Goal: Task Accomplishment & Management: Complete application form

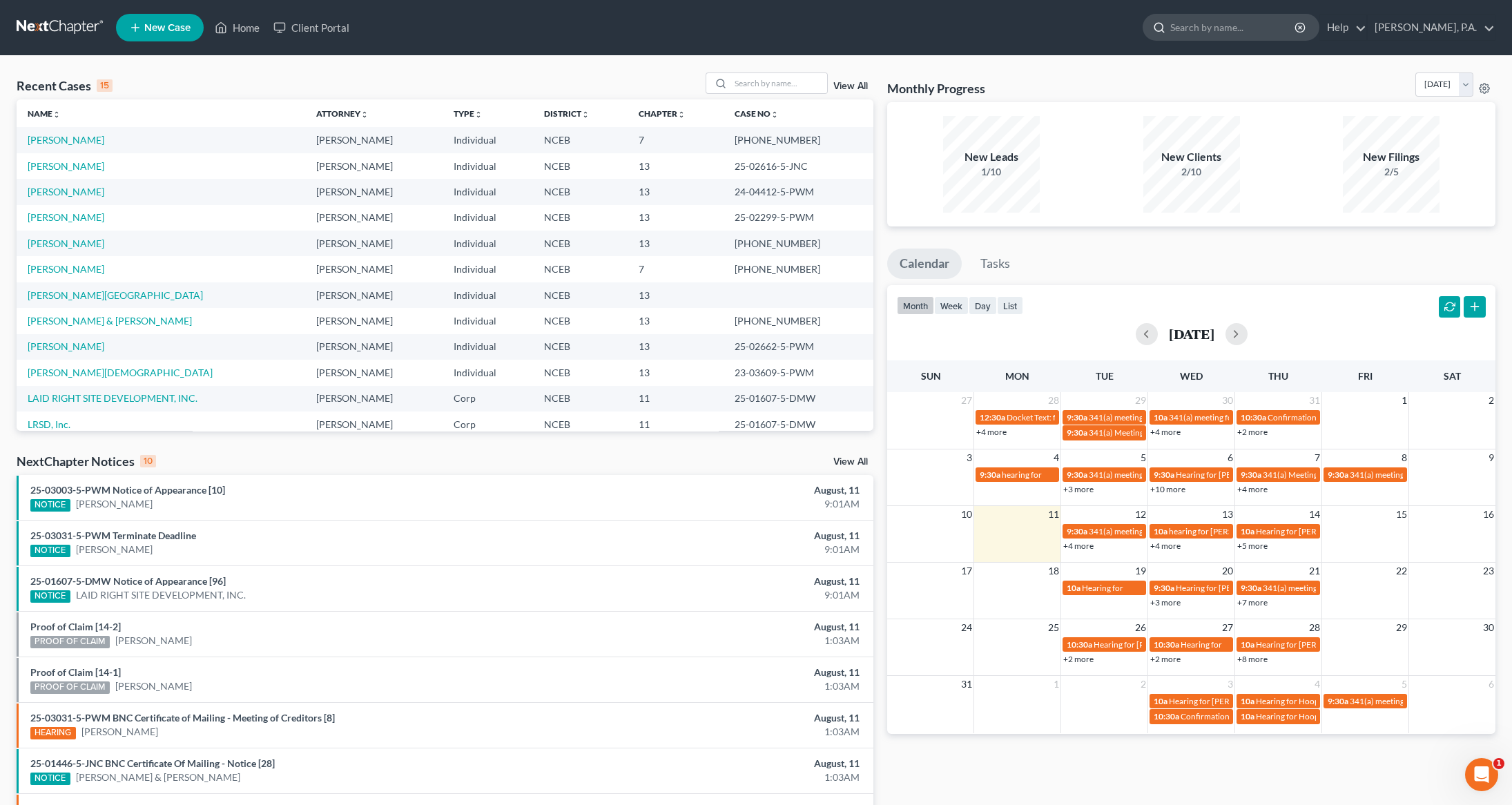
click at [1221, 19] on ul "New Case Home Client Portal - No Result - See all results Or Press Enter... Hel…" at bounding box center [806, 28] width 1379 height 36
click at [1139, 20] on ul "New Case Home Client Portal - No Result - See all results Or Press Enter... Hel…" at bounding box center [806, 28] width 1379 height 36
click at [1245, 25] on input "search" at bounding box center [1233, 27] width 126 height 25
type input "[PERSON_NAME]"
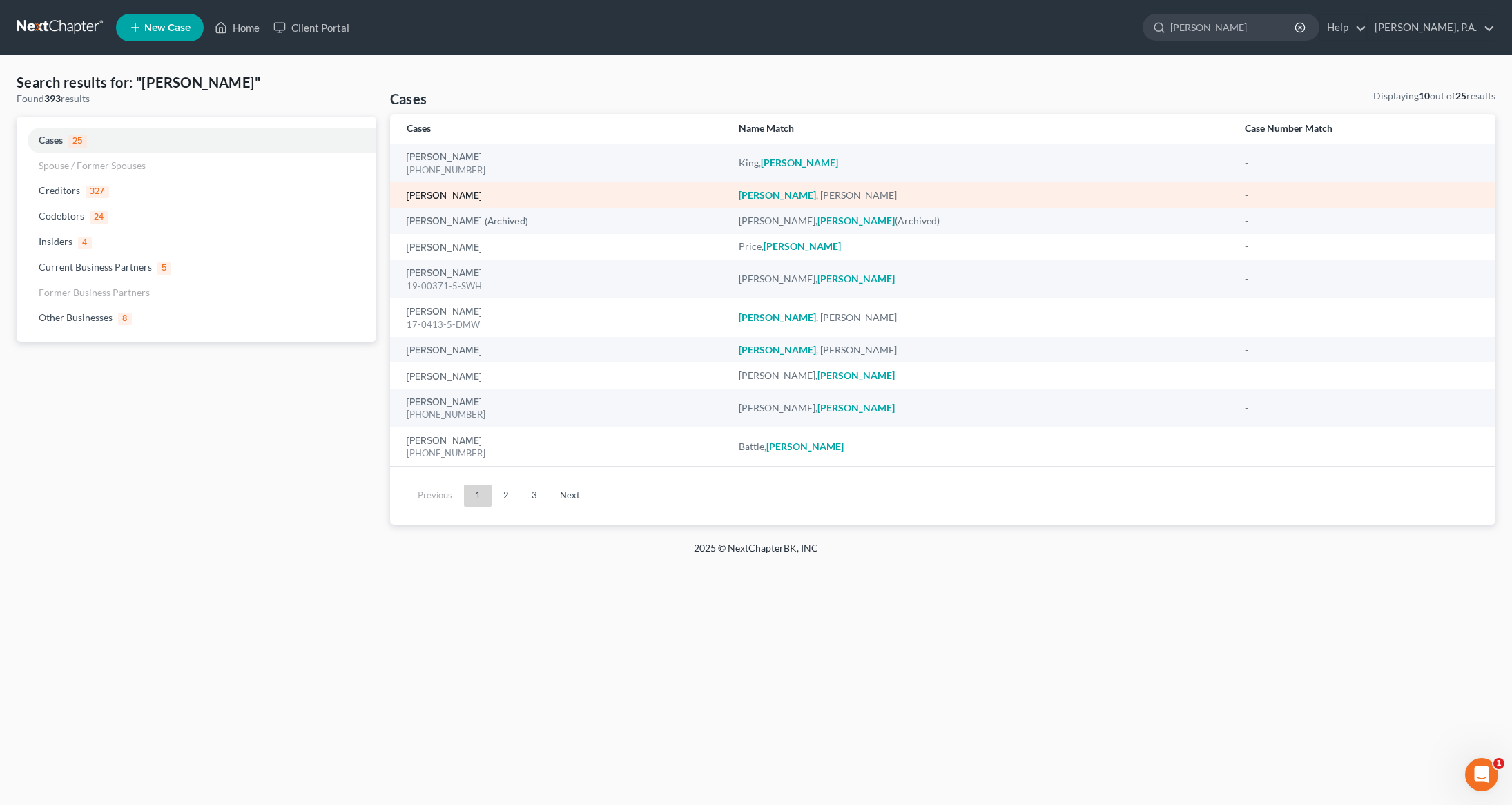
click at [437, 196] on link "[PERSON_NAME]" at bounding box center [444, 196] width 75 height 10
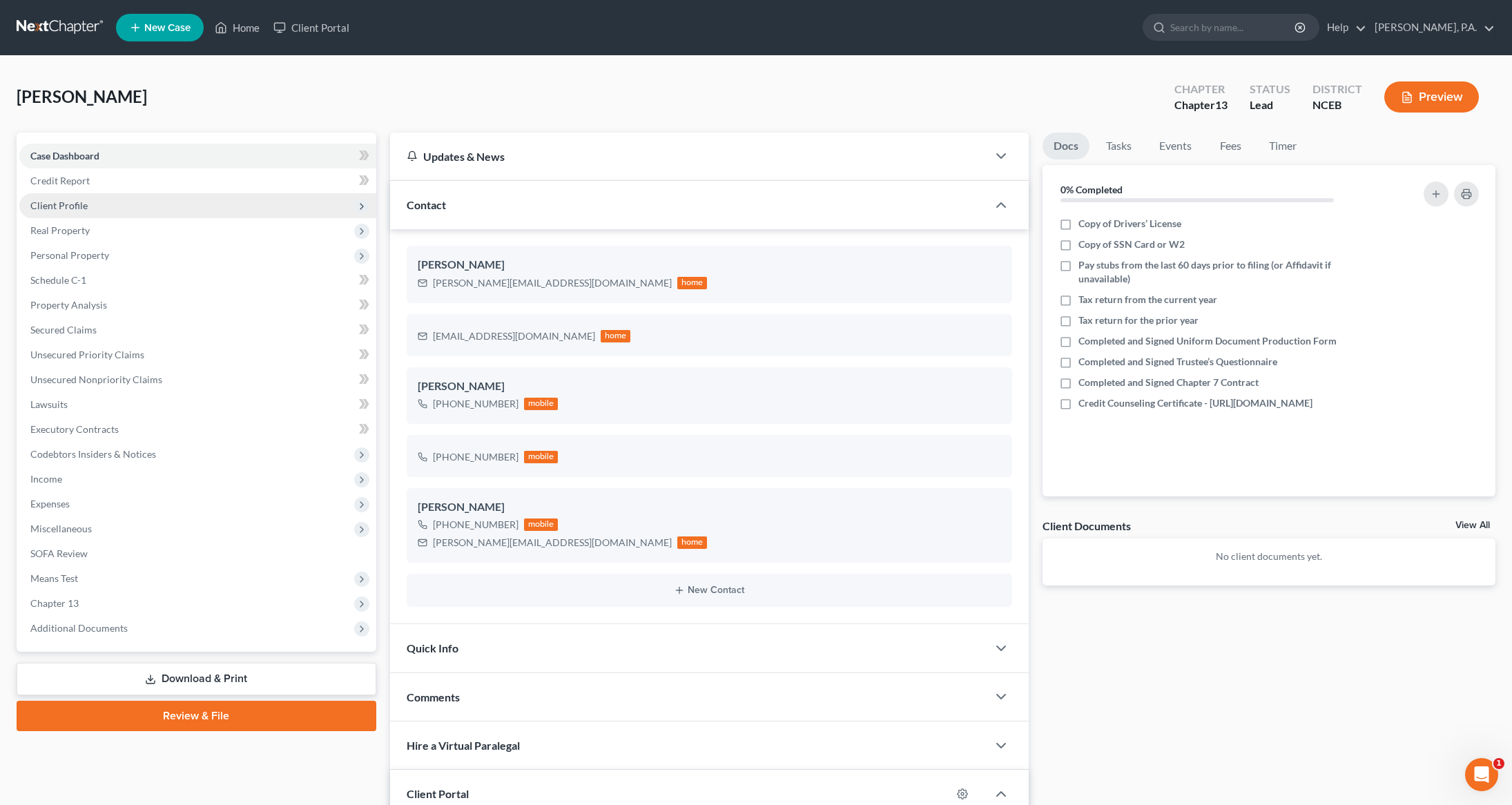
click at [85, 210] on span "Client Profile" at bounding box center [198, 205] width 357 height 25
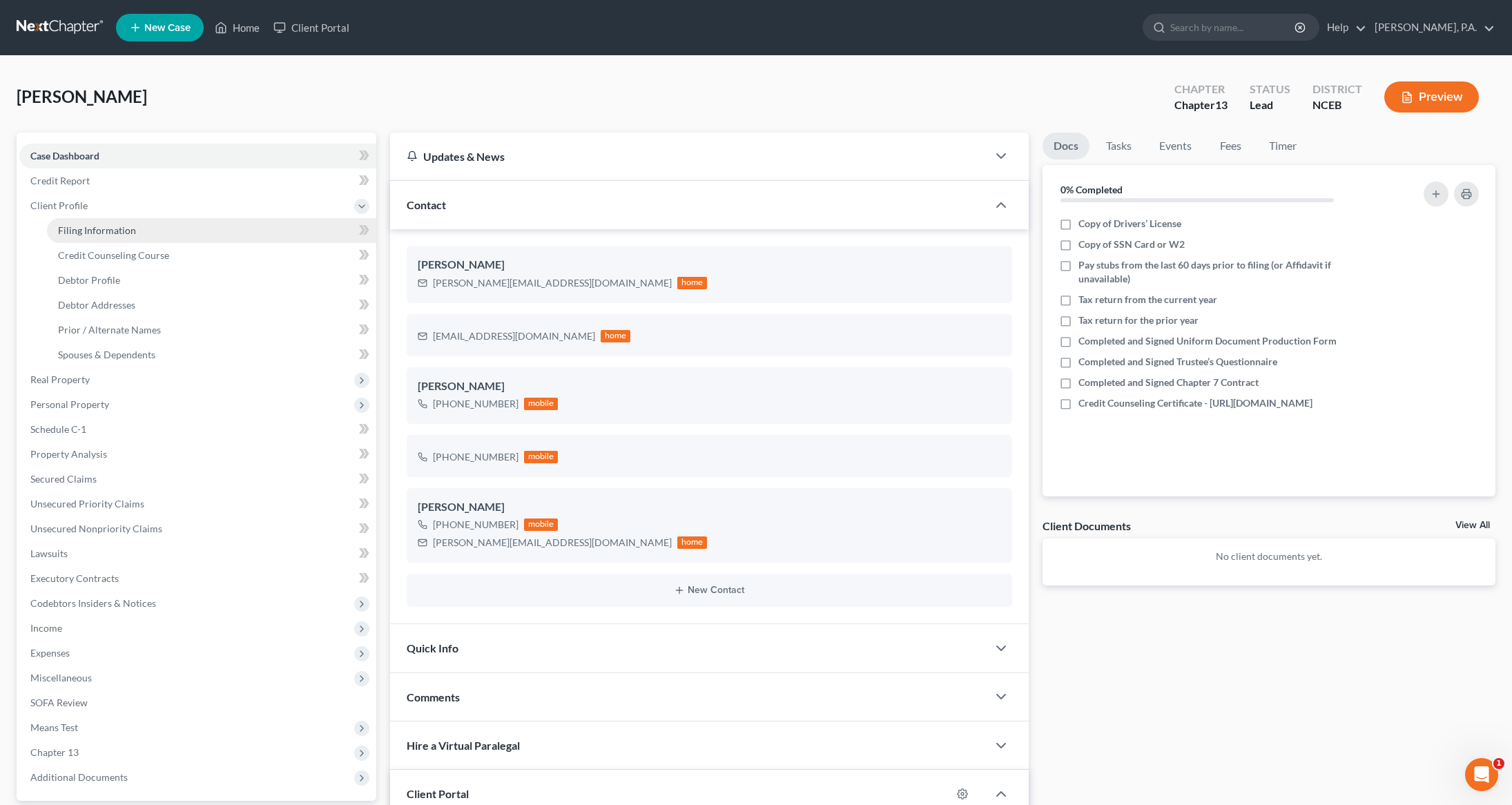
click at [81, 231] on span "Filing Information" at bounding box center [97, 230] width 78 height 11
select select "1"
select select "0"
select select "3"
select select "57"
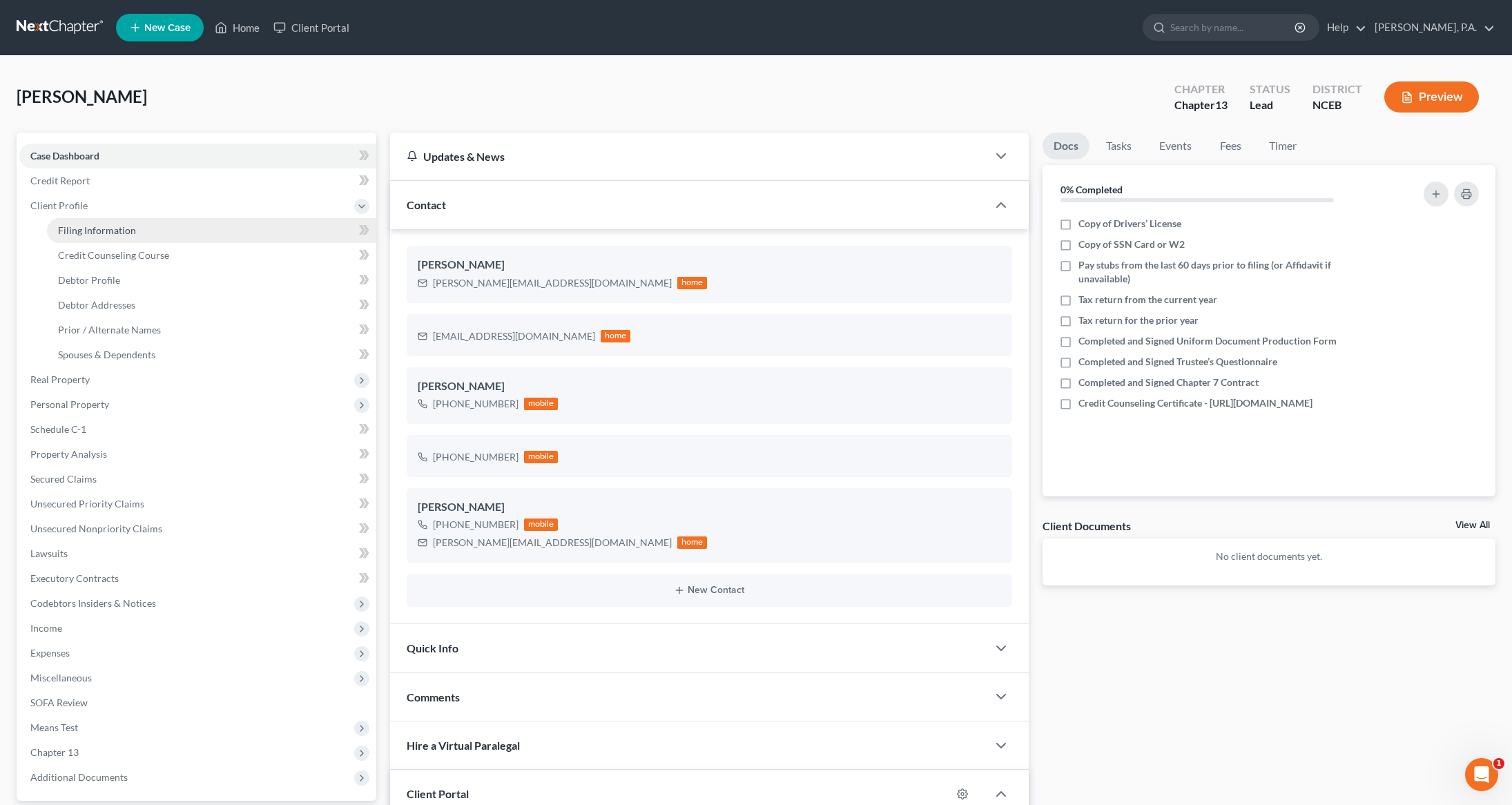
select select "0"
select select "28"
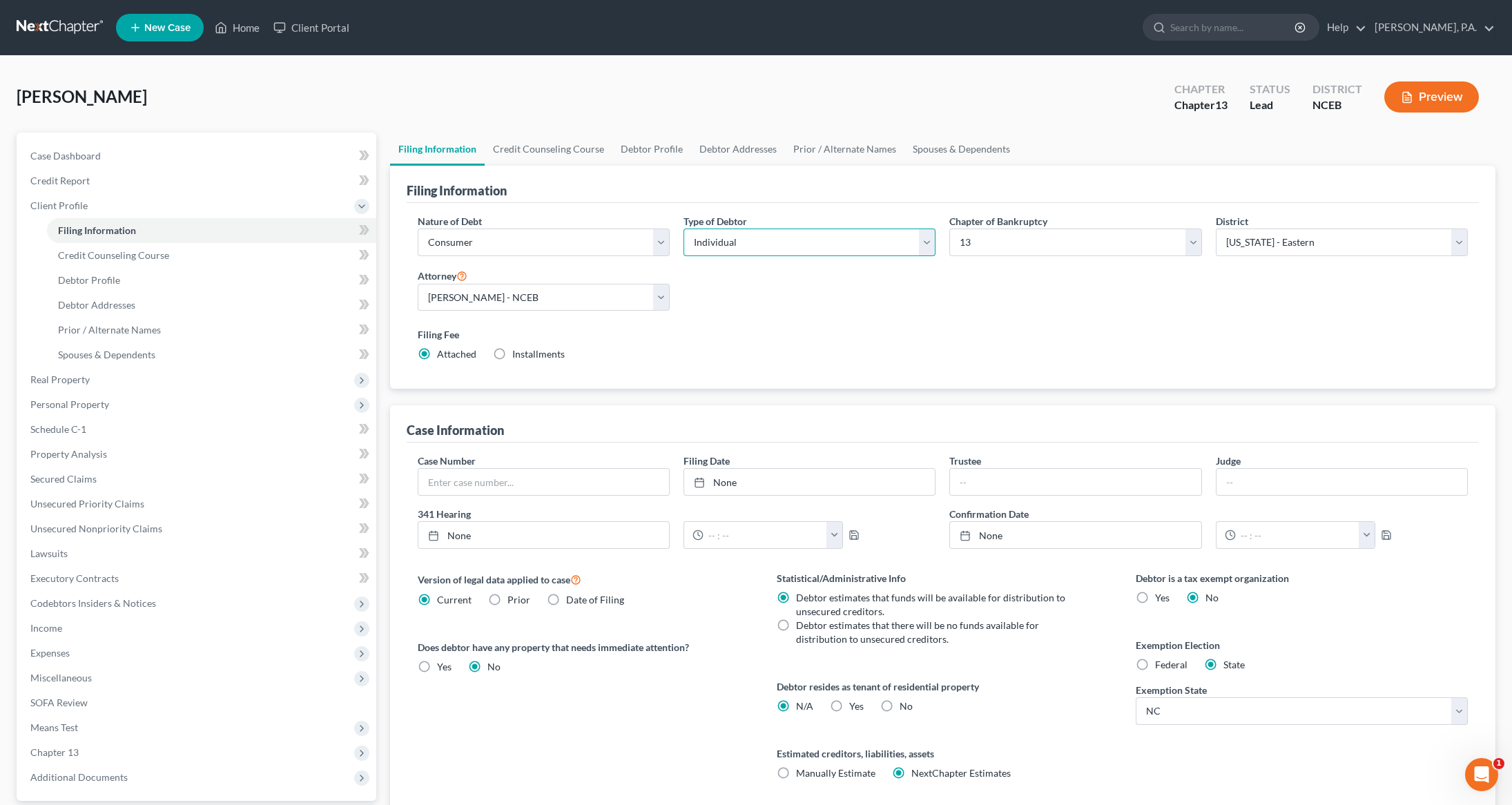
click at [929, 250] on select "Select Individual Joint" at bounding box center [809, 242] width 252 height 28
select select "1"
click at [683, 228] on select "Select Individual Joint" at bounding box center [809, 242] width 252 height 28
click at [555, 149] on link "Credit Counseling Course" at bounding box center [548, 149] width 128 height 33
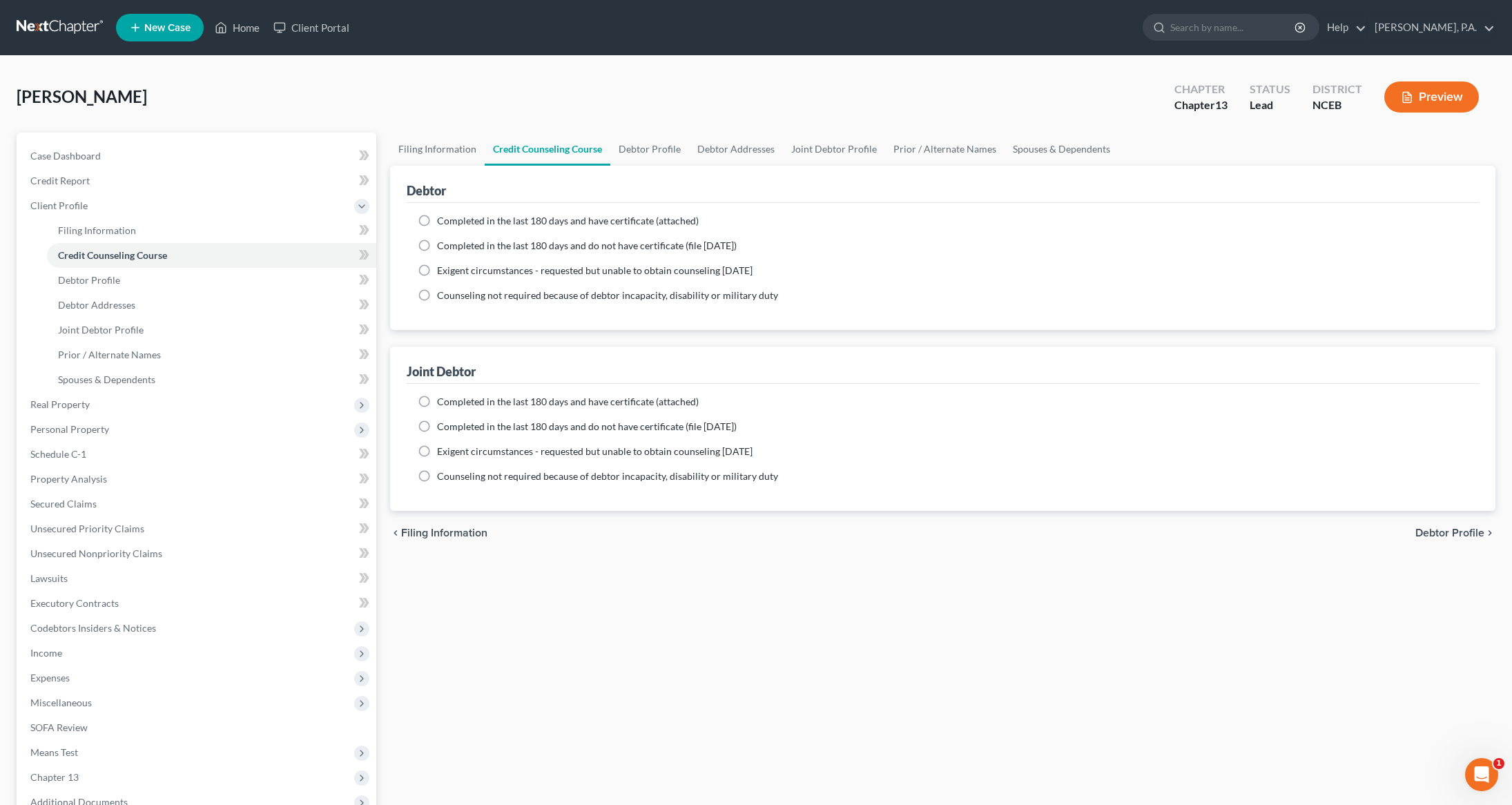
click at [437, 214] on label "Completed in the last 180 days and have certificate (attached)" at bounding box center [568, 221] width 262 height 14
click at [443, 214] on input "Completed in the last 180 days and have certificate (attached)" at bounding box center [447, 218] width 9 height 9
radio input "true"
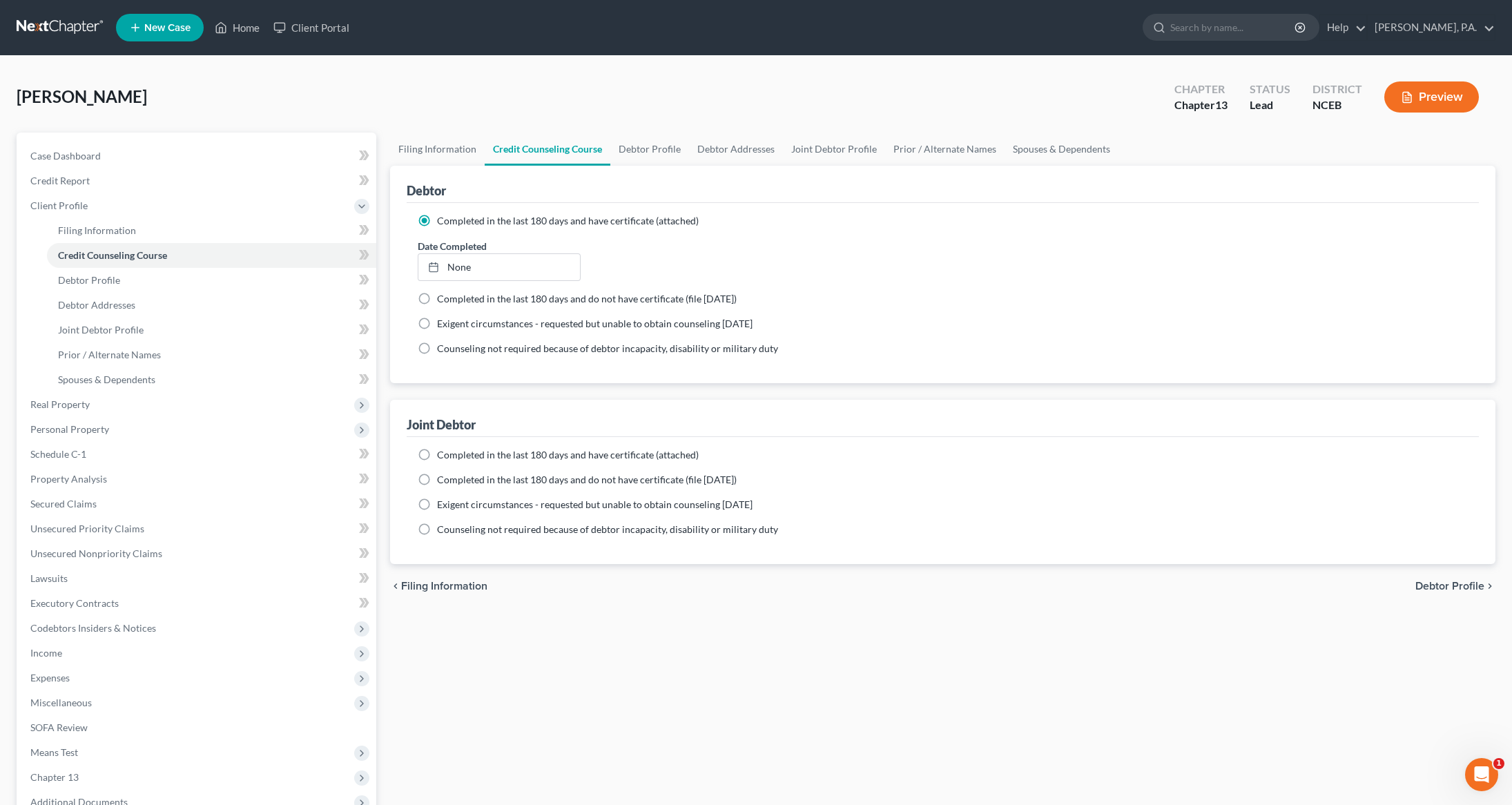
click at [437, 457] on label "Completed in the last 180 days and have certificate (attached)" at bounding box center [568, 455] width 262 height 14
click at [443, 456] on input "Completed in the last 180 days and have certificate (attached)" at bounding box center [447, 452] width 9 height 9
radio input "true"
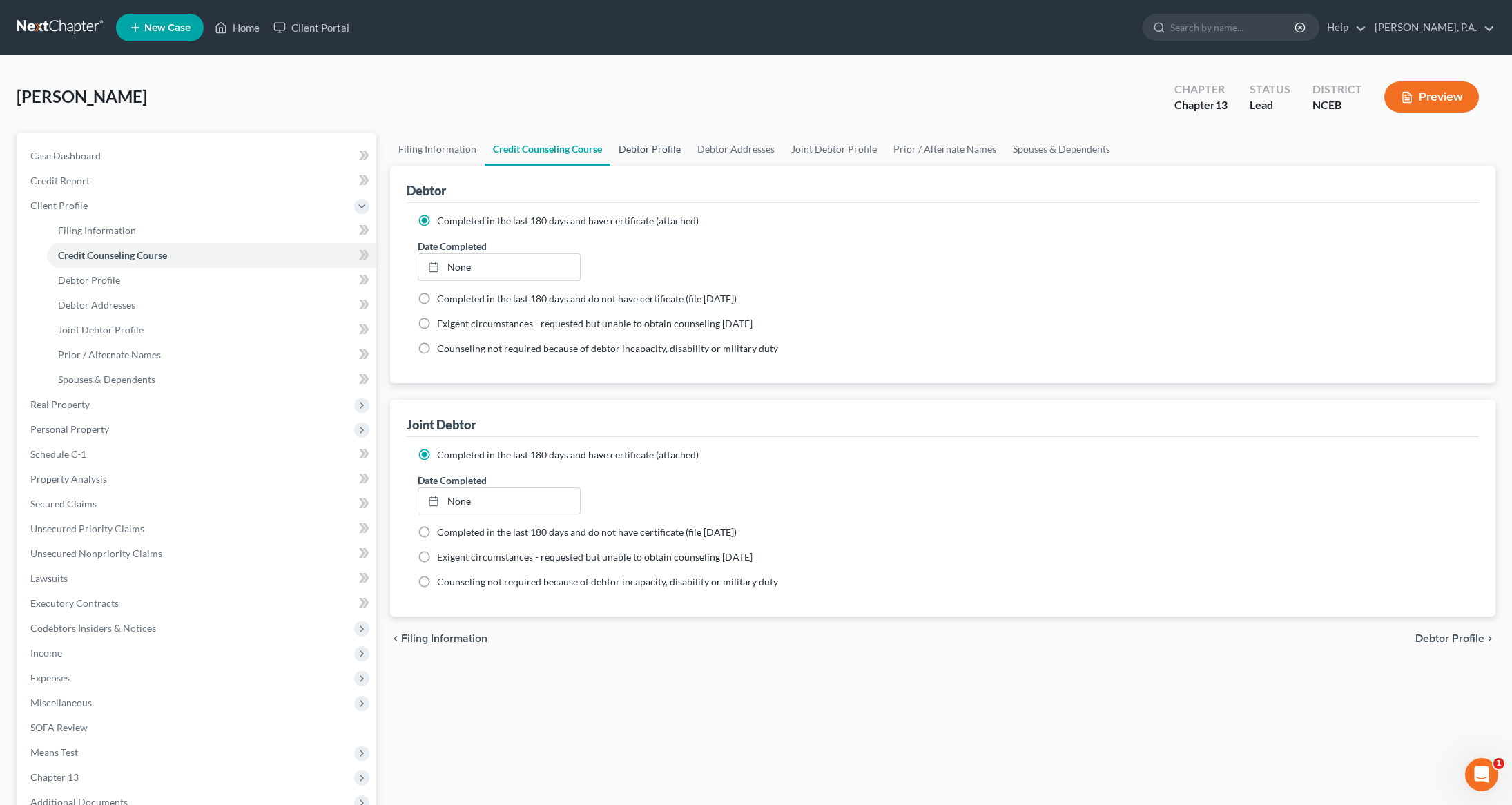
click at [652, 151] on link "Debtor Profile" at bounding box center [650, 149] width 79 height 33
select select "1"
select select "2"
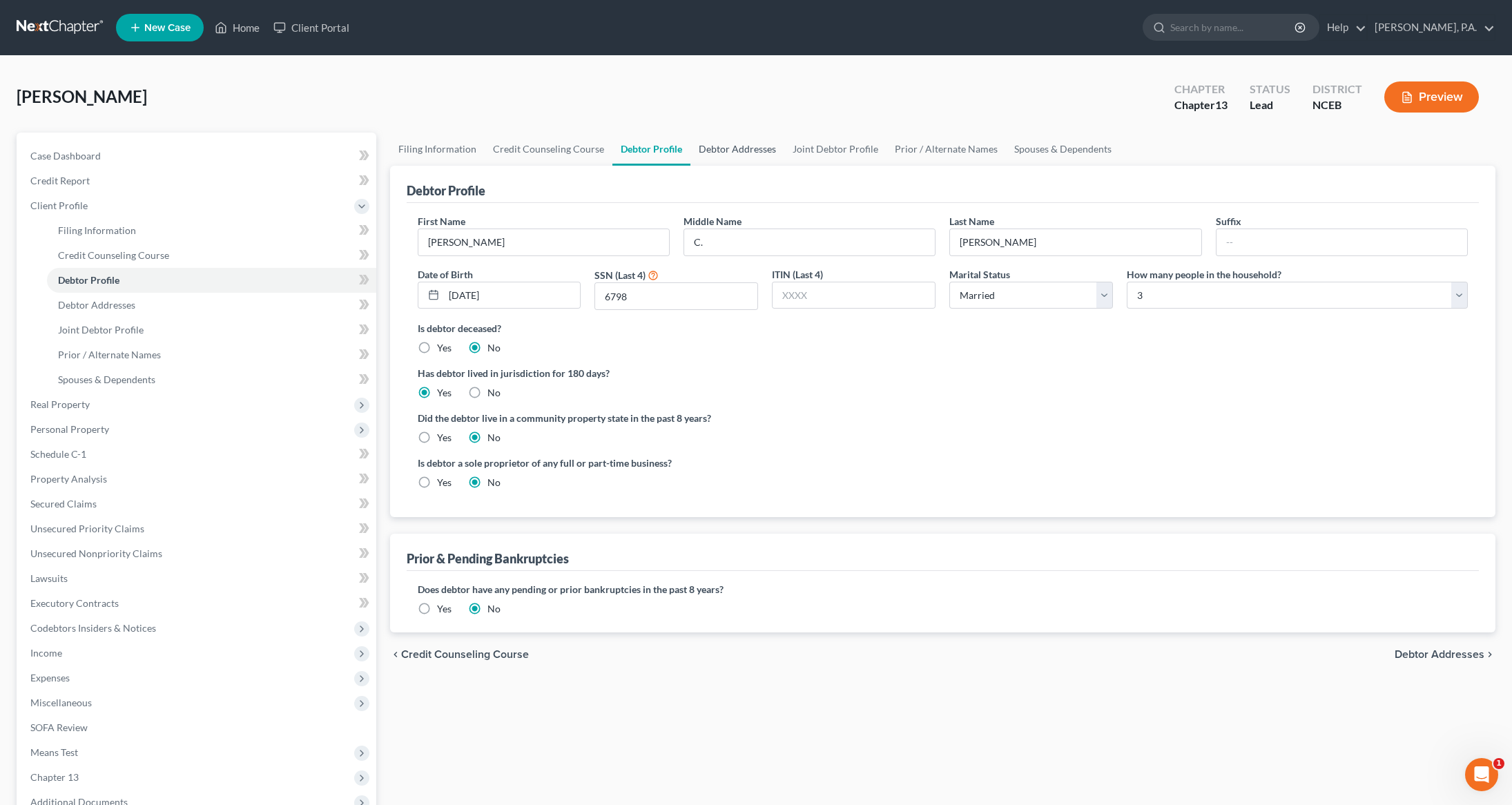
click at [706, 149] on link "Debtor Addresses" at bounding box center [737, 149] width 94 height 33
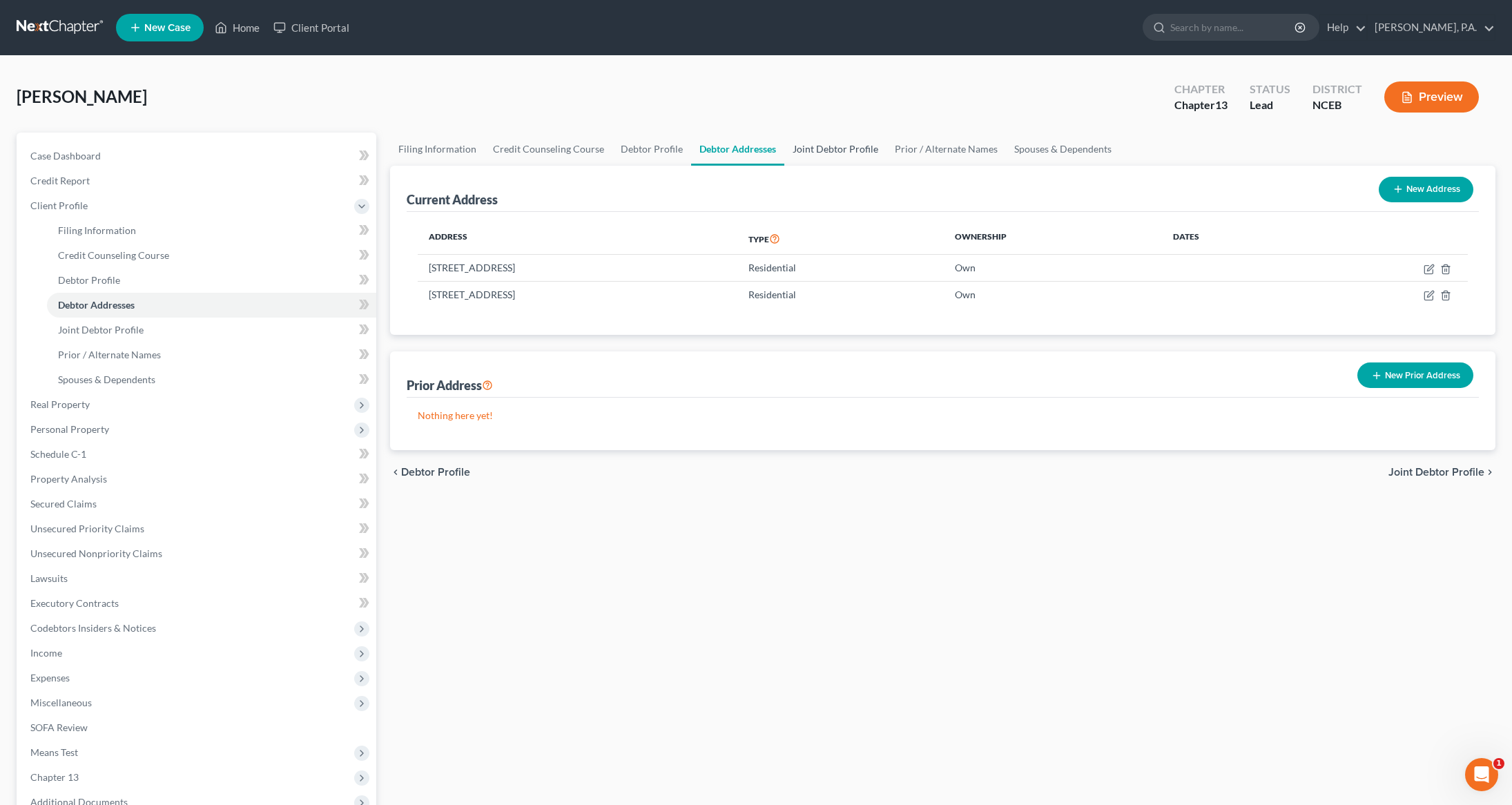
click at [853, 146] on link "Joint Debtor Profile" at bounding box center [835, 149] width 102 height 33
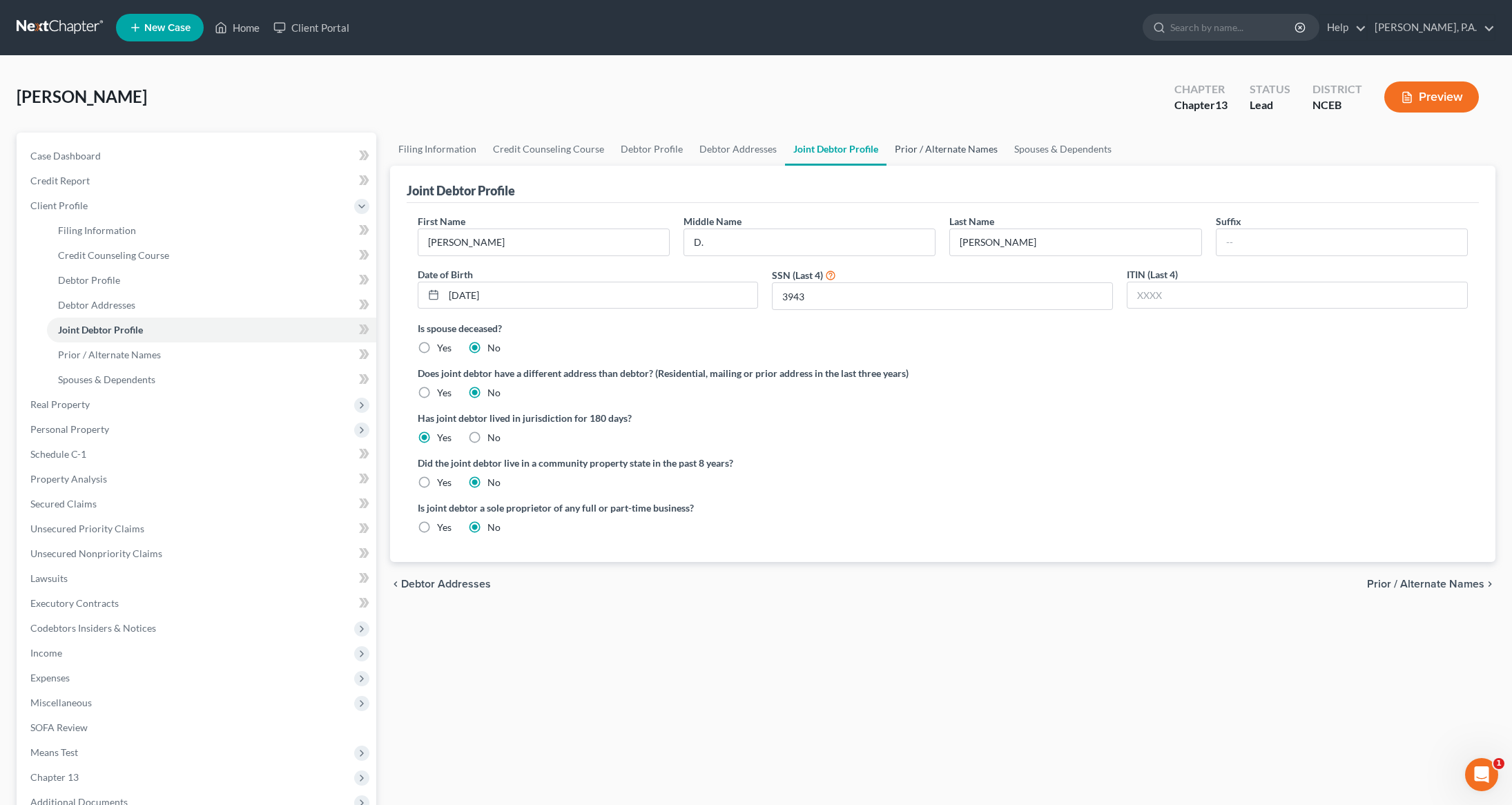
click at [947, 148] on link "Prior / Alternate Names" at bounding box center [946, 149] width 119 height 33
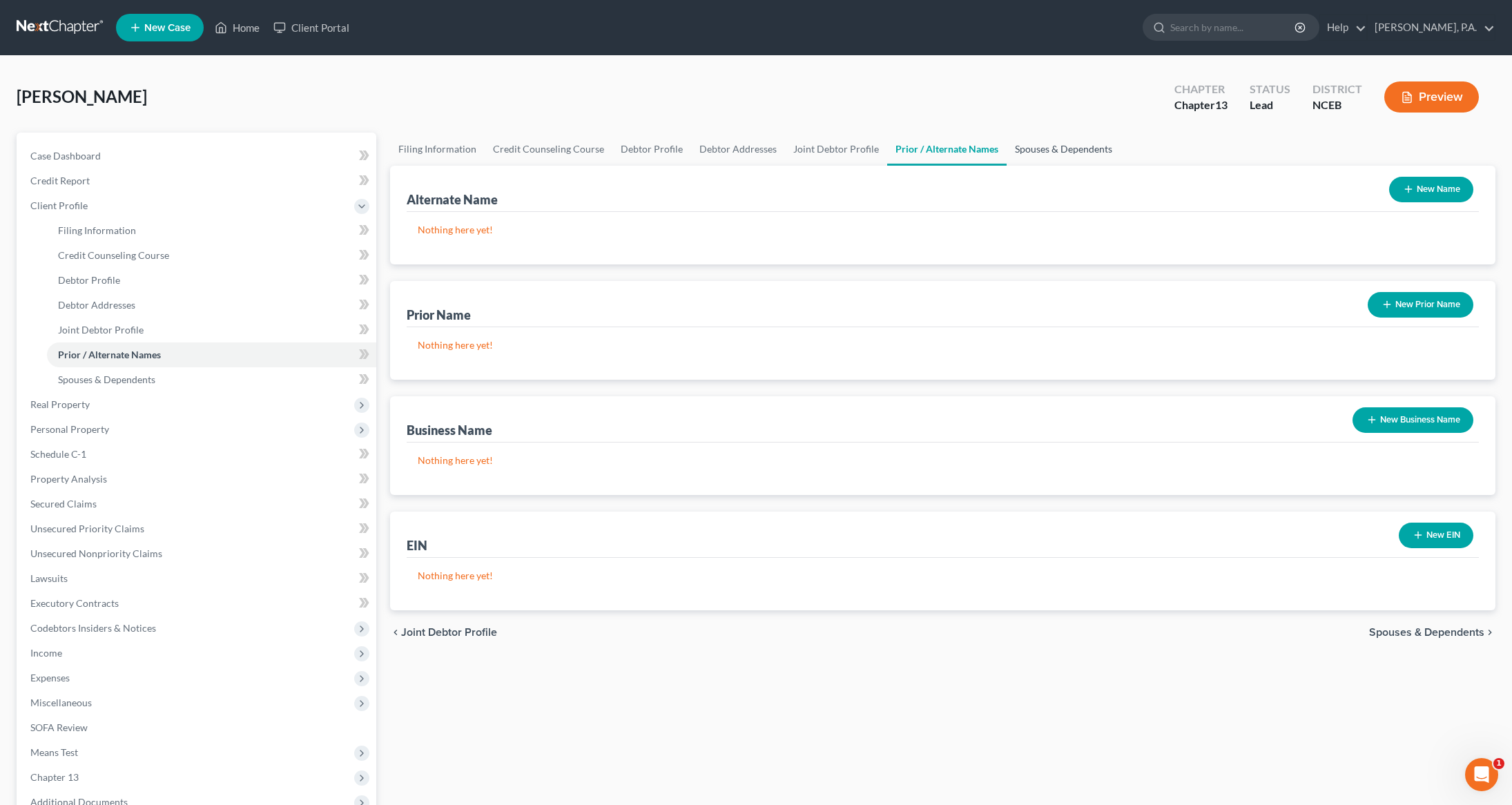
click at [1018, 151] on link "Spouses & Dependents" at bounding box center [1063, 149] width 114 height 33
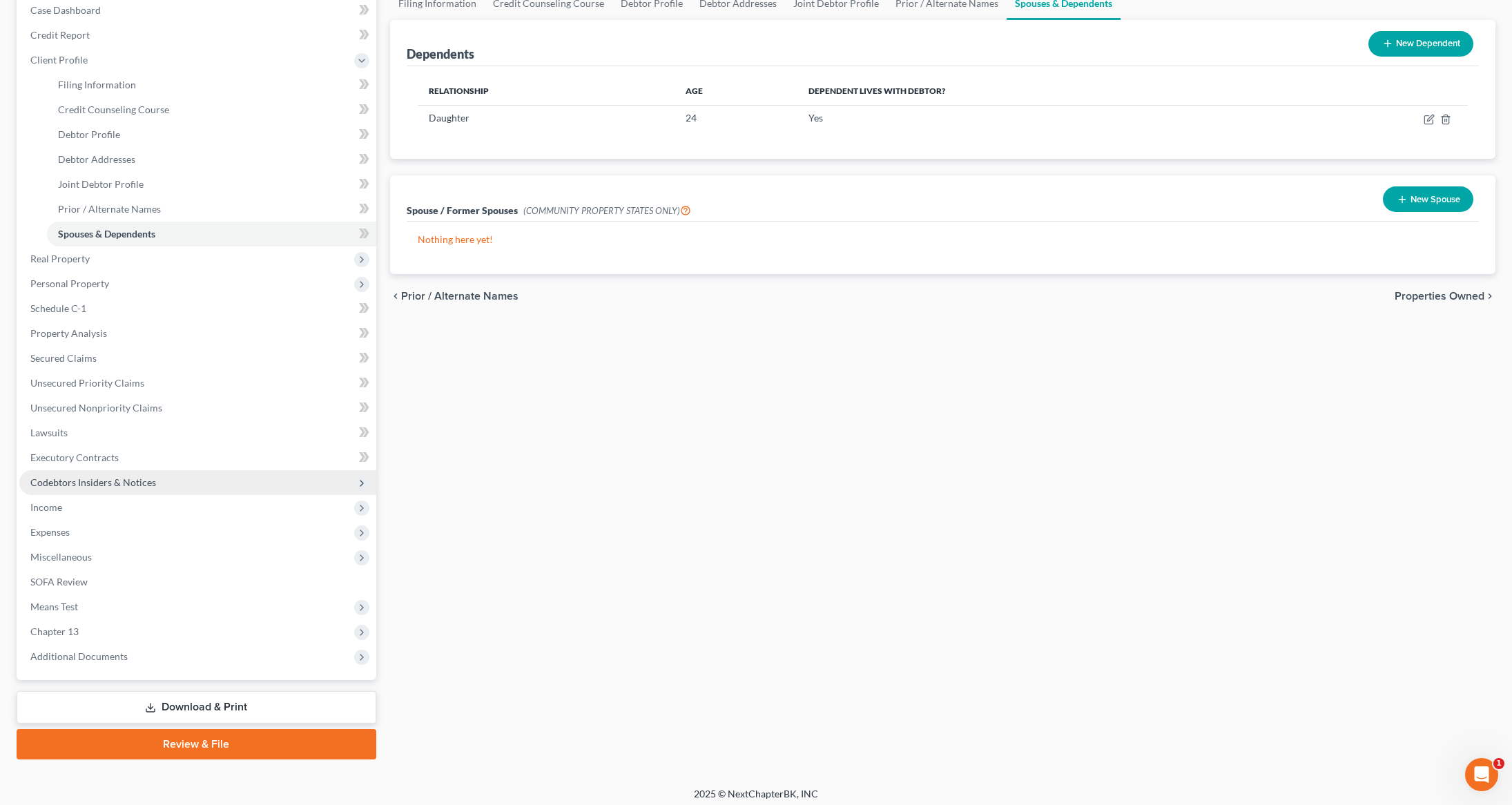
scroll to position [151, 0]
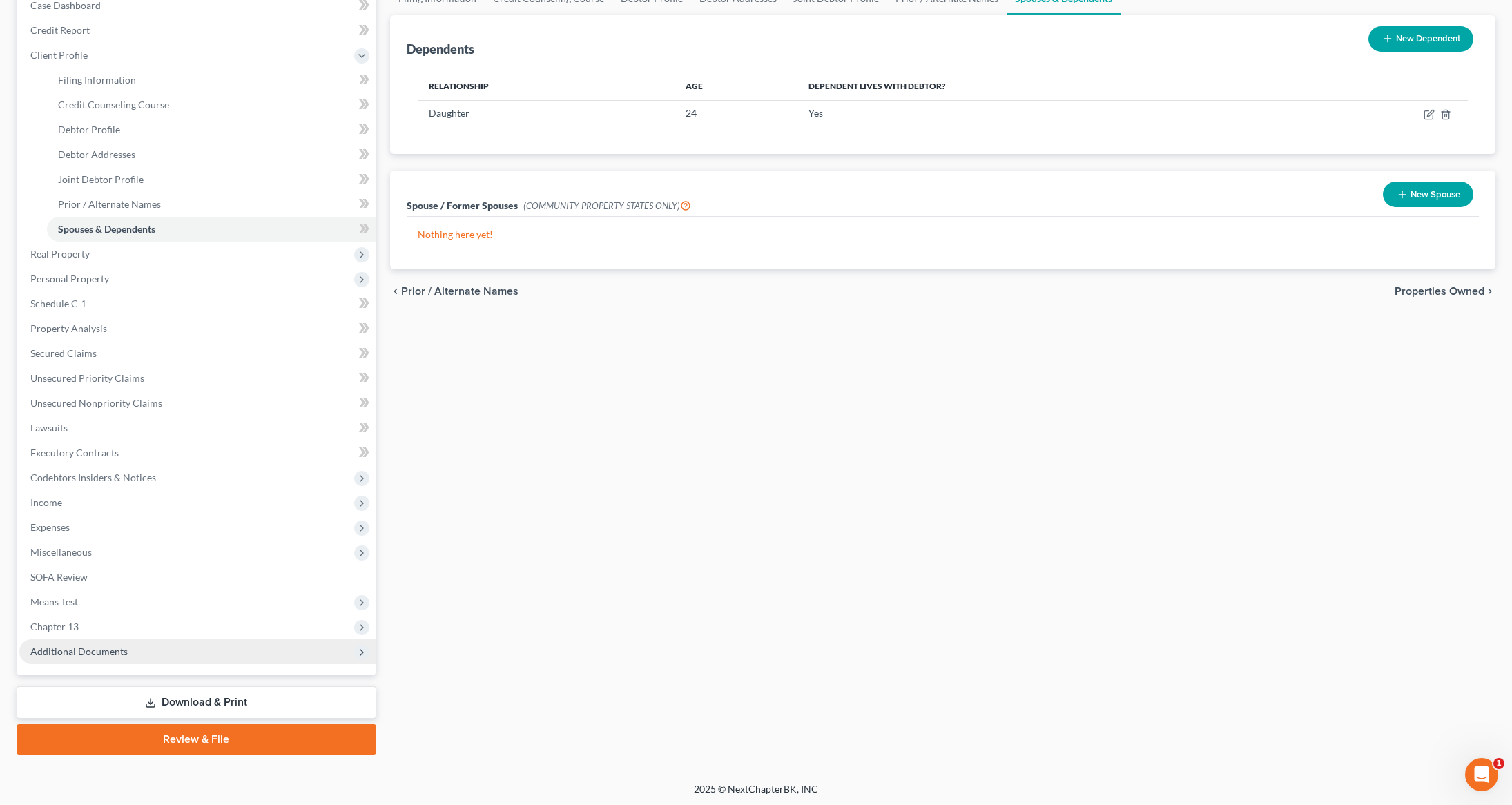
click at [93, 645] on span "Additional Documents" at bounding box center [79, 651] width 97 height 11
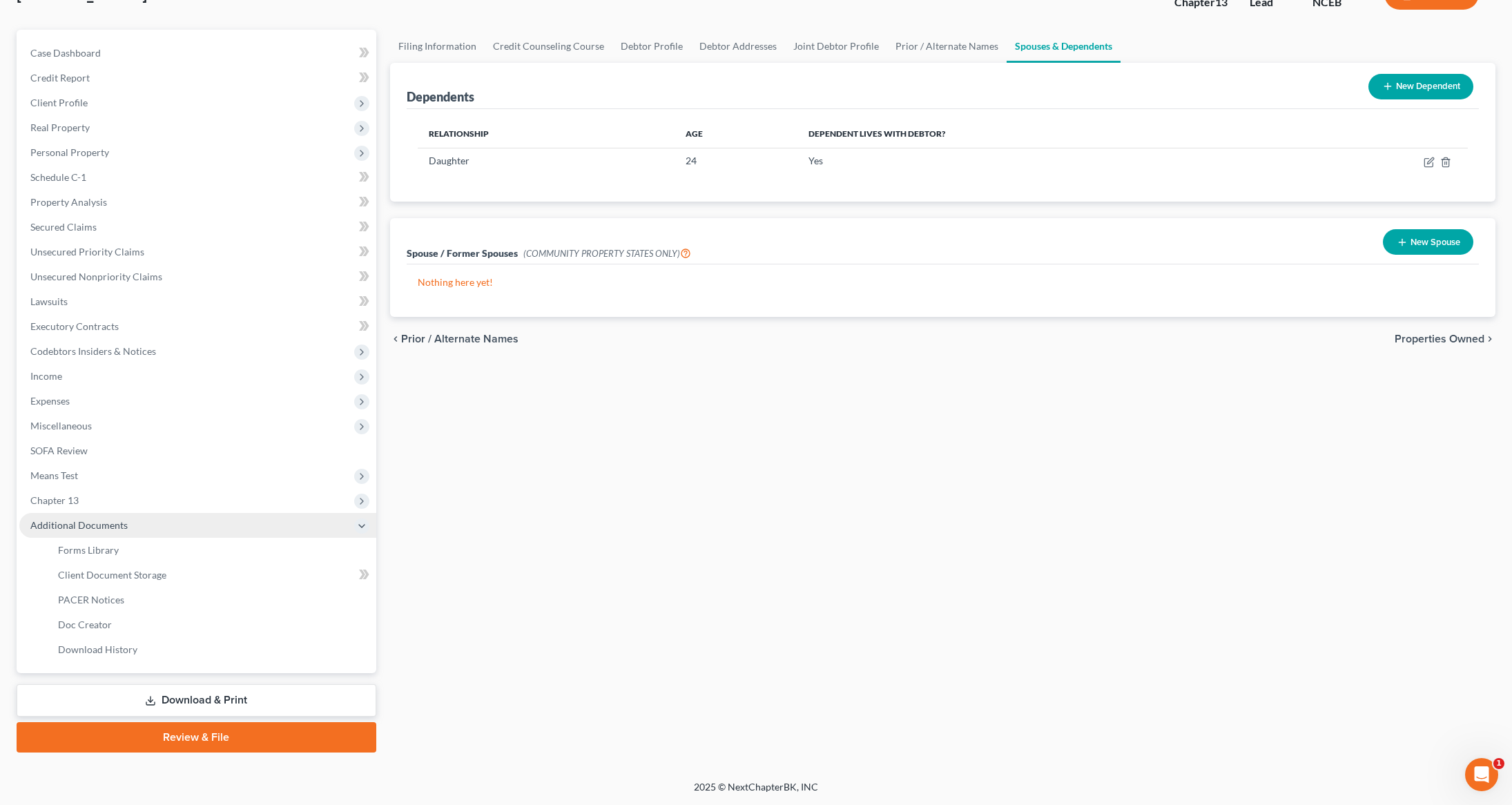
scroll to position [101, 0]
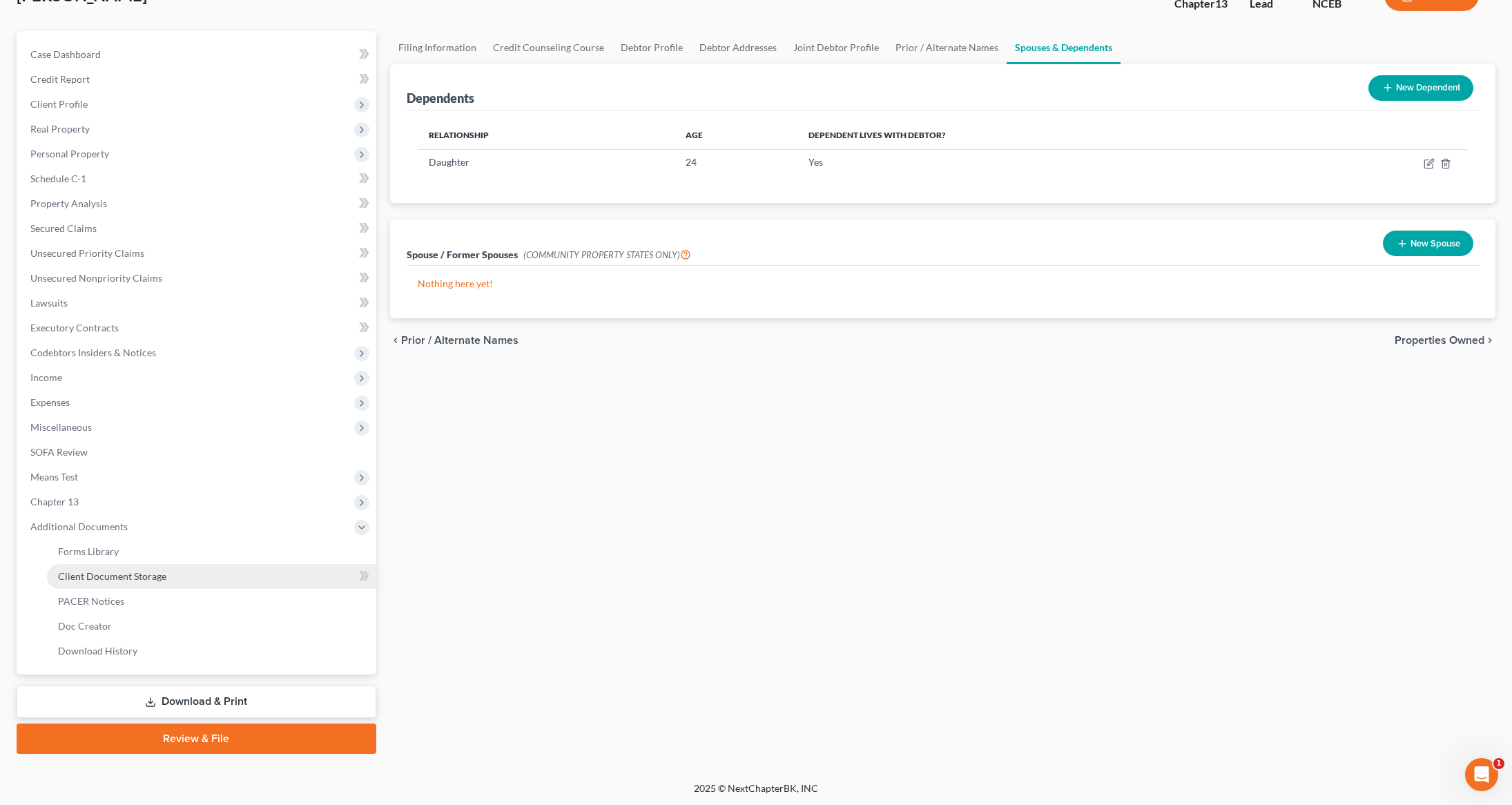
click at [116, 583] on link "Client Document Storage" at bounding box center [211, 576] width 329 height 25
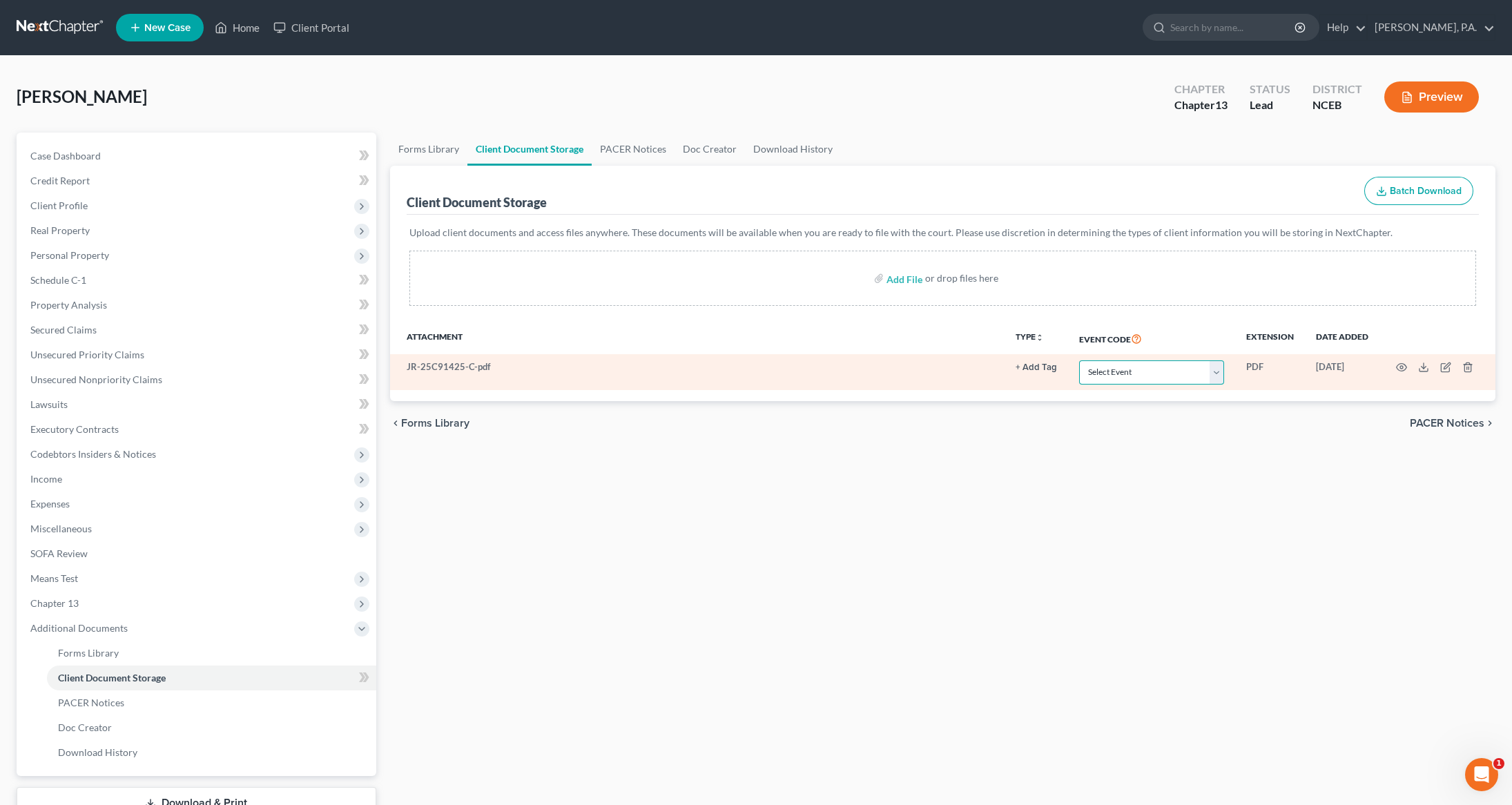
click at [1221, 377] on select "Select Event Certificate of Credit Counseling" at bounding box center [1151, 372] width 145 height 25
select select "0"
click at [1079, 360] on select "Select Event Certificate of Credit Counseling" at bounding box center [1151, 372] width 145 height 25
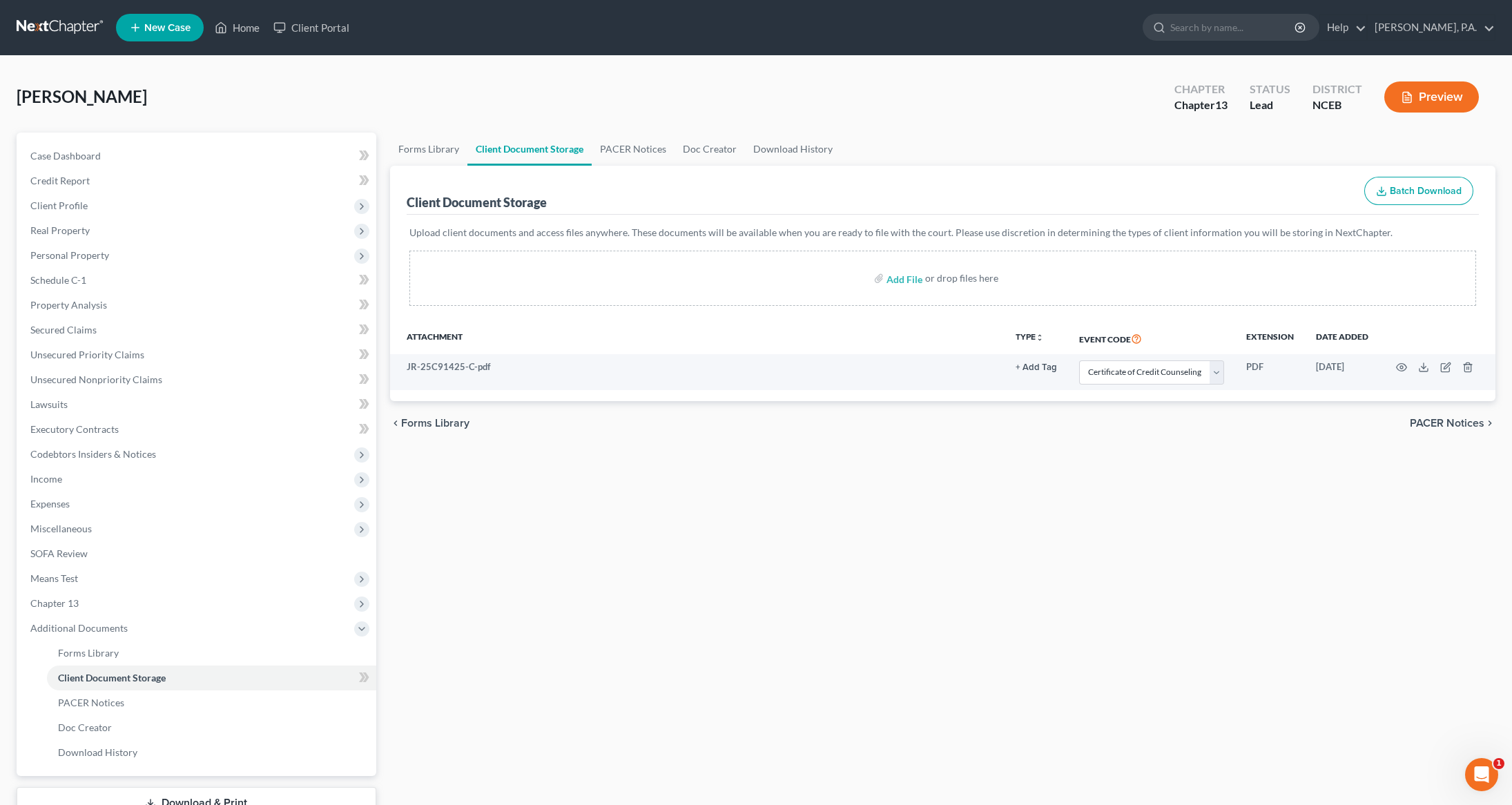
click at [961, 519] on div "Forms Library Client Document Storage PACER Notices Doc Creator Download Histor…" at bounding box center [943, 493] width 1119 height 722
click at [157, 139] on div "Case Dashboard Payments Invoices Payments Payments Credit Report Client Profile…" at bounding box center [196, 454] width 360 height 643
click at [146, 148] on link "Case Dashboard" at bounding box center [198, 155] width 357 height 25
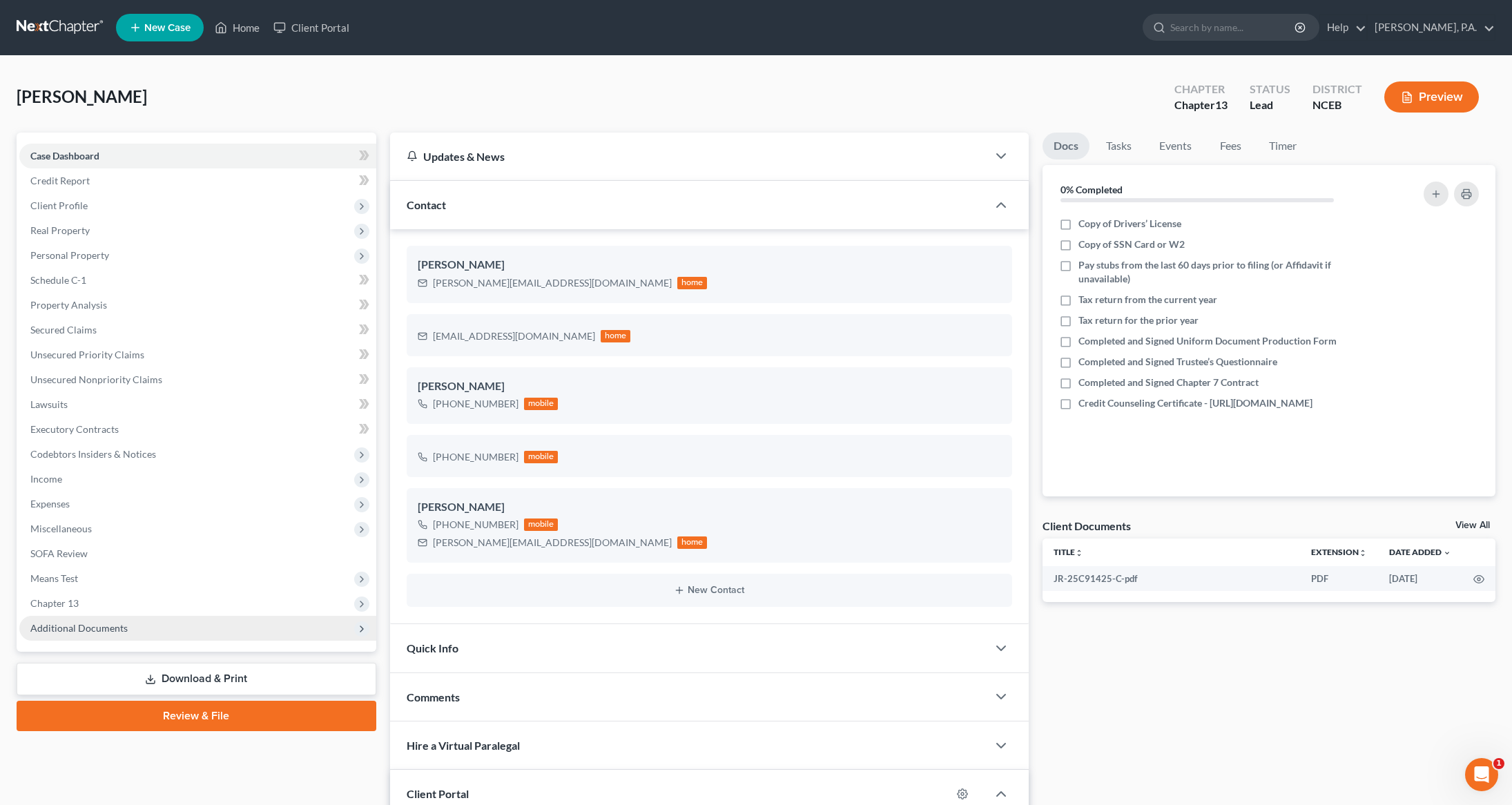
click at [94, 628] on span "Additional Documents" at bounding box center [79, 627] width 97 height 11
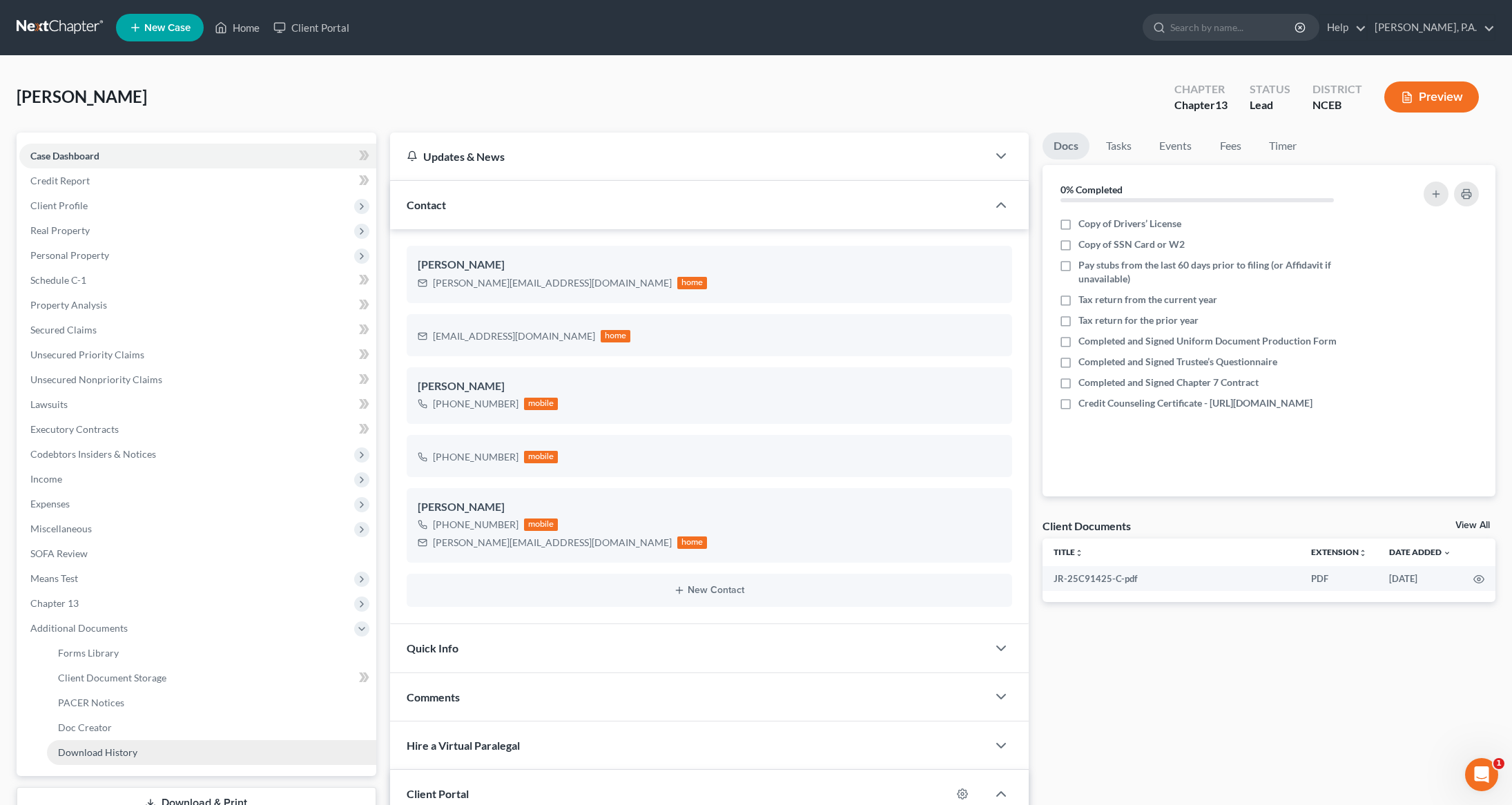
click at [119, 749] on span "Download History" at bounding box center [97, 752] width 79 height 11
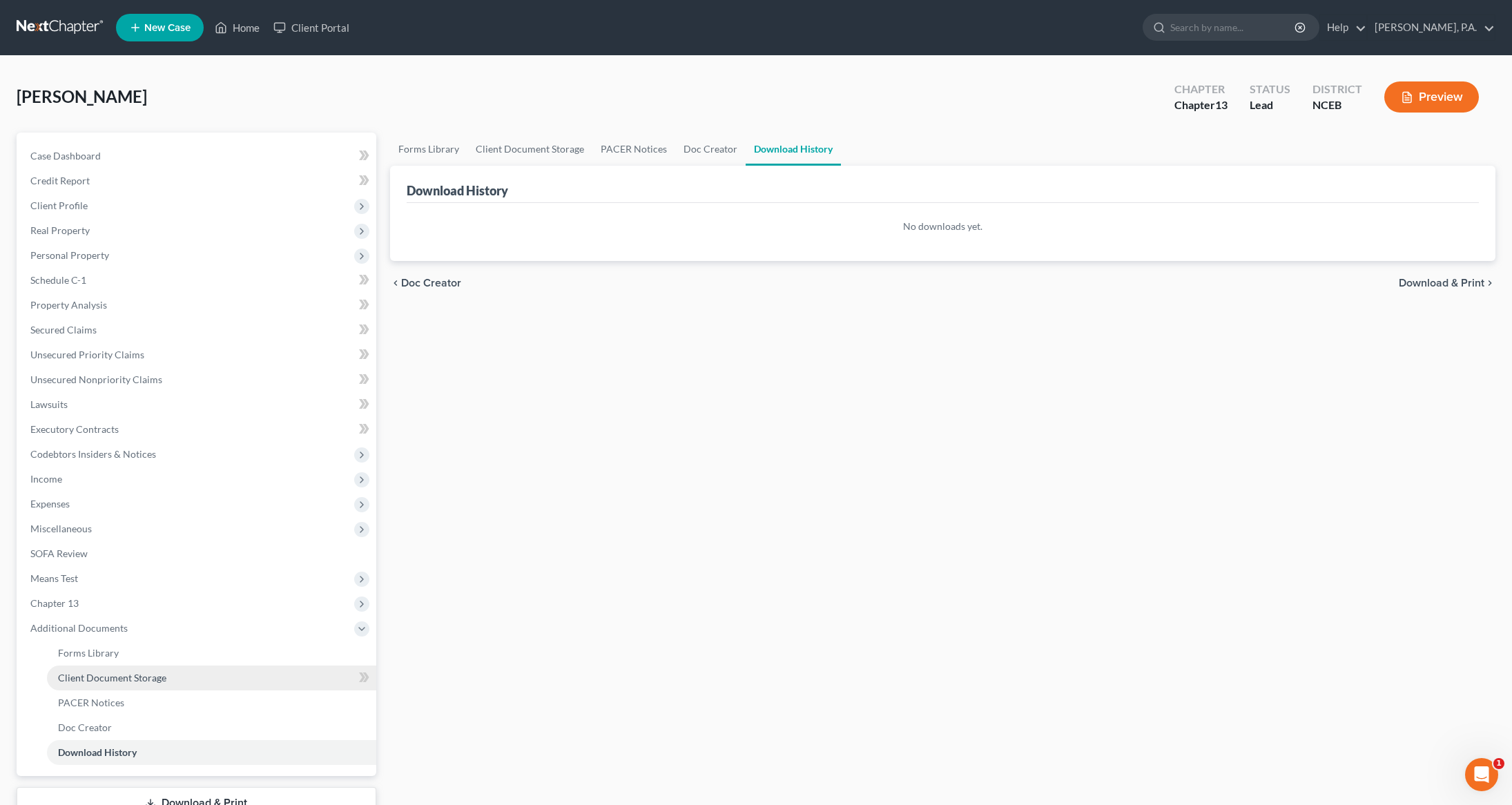
click at [127, 682] on link "Client Document Storage" at bounding box center [211, 677] width 329 height 25
select select "0"
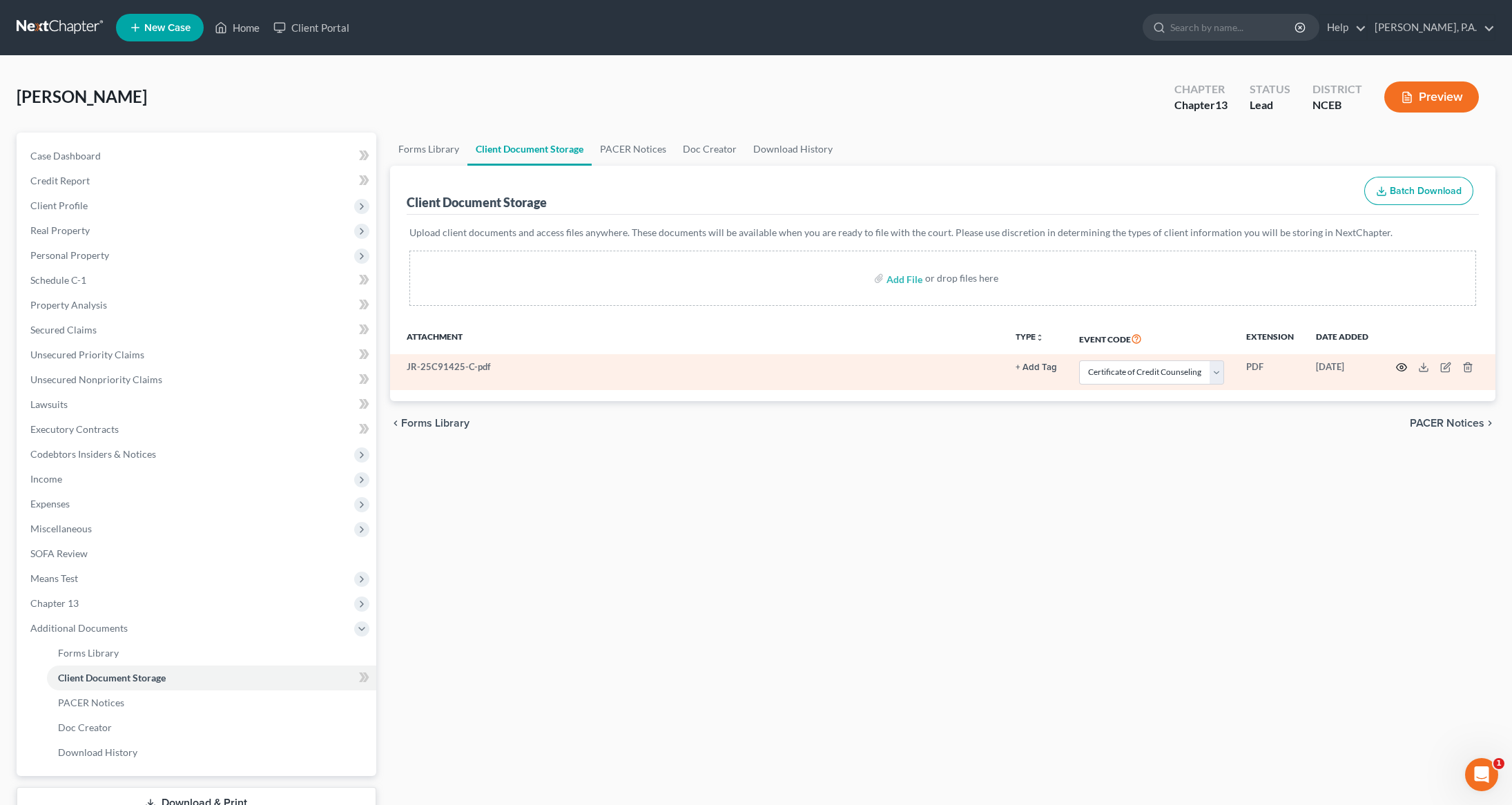
click at [1404, 373] on icon "button" at bounding box center [1401, 367] width 11 height 11
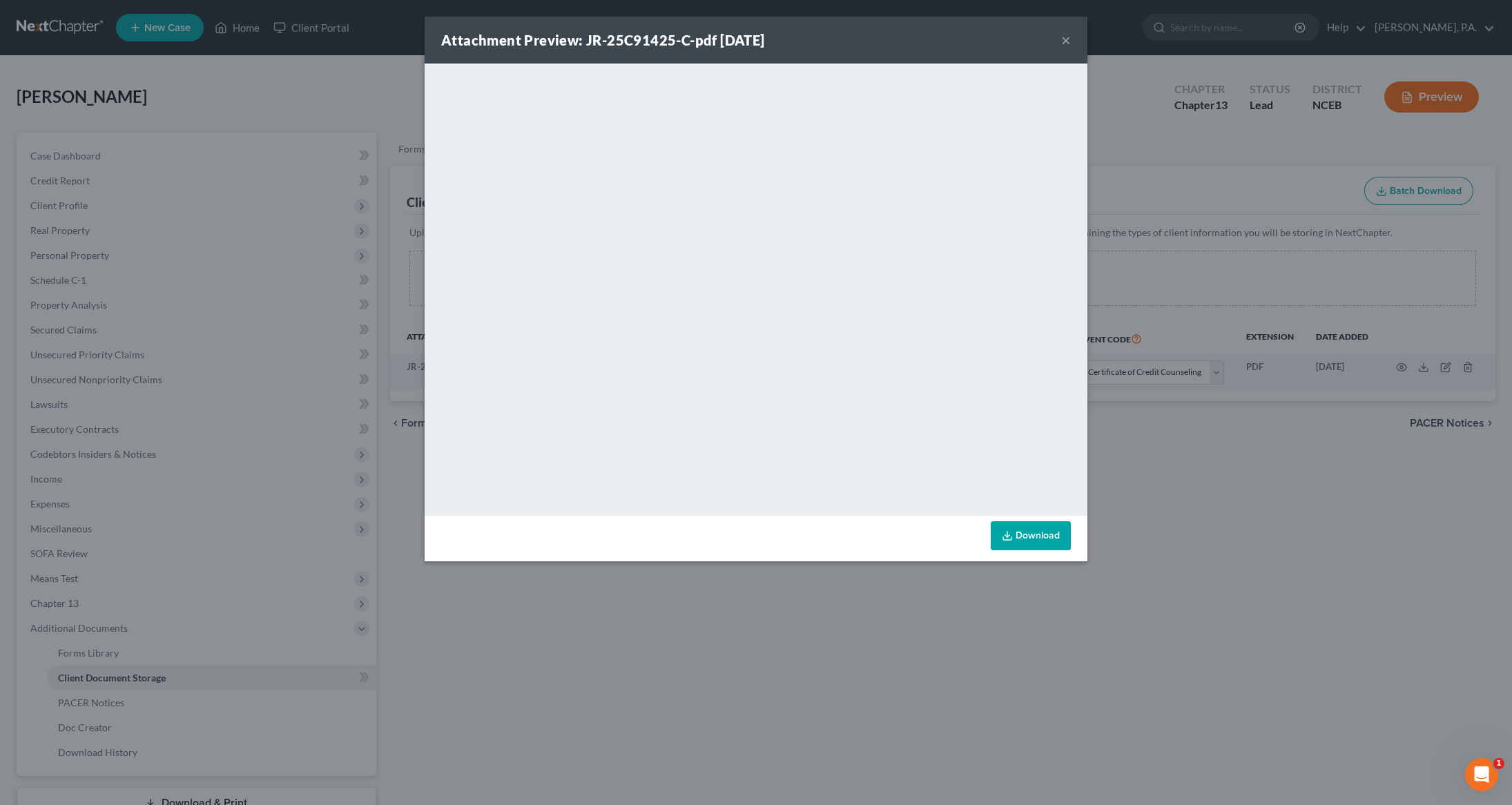
click at [1085, 35] on div "Attachment Preview: JR-25C91425-C-pdf [DATE] ×" at bounding box center [756, 39] width 663 height 47
click at [1072, 46] on div "Attachment Preview: JR-25C91425-C-pdf [DATE] ×" at bounding box center [756, 39] width 663 height 47
click at [1067, 43] on button "×" at bounding box center [1066, 40] width 10 height 16
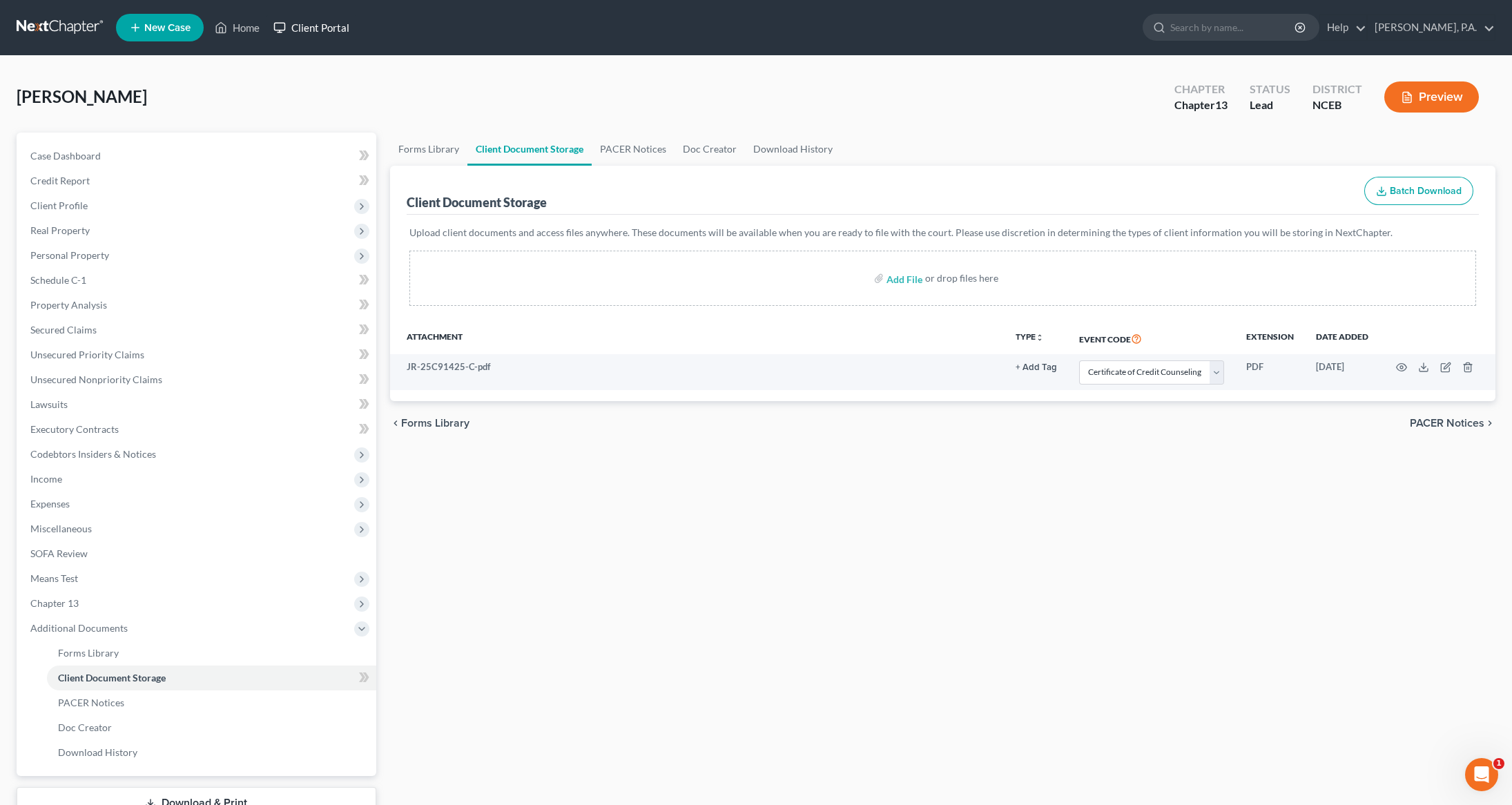
click at [335, 29] on link "Client Portal" at bounding box center [312, 28] width 90 height 25
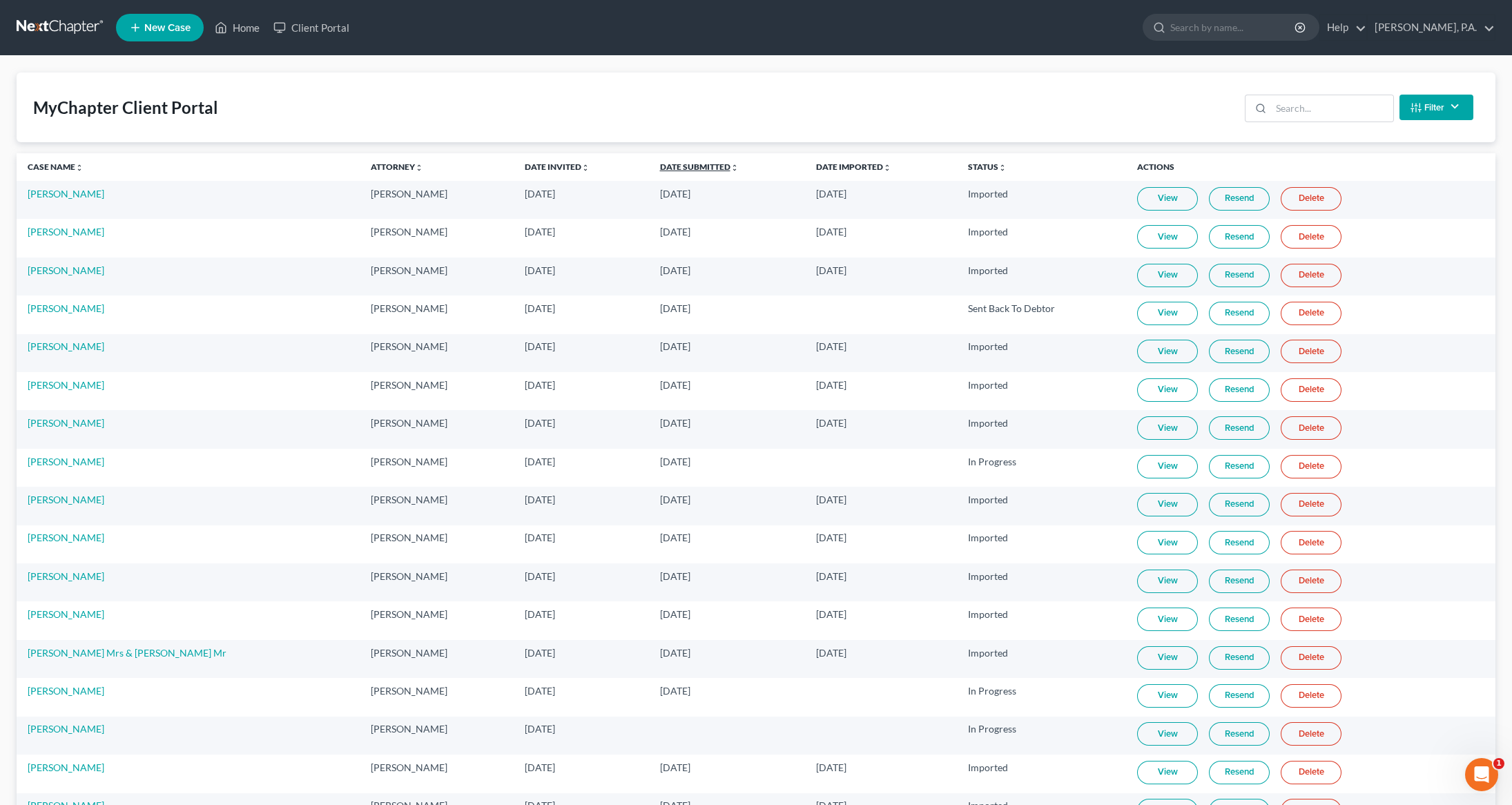
click at [660, 165] on link "Date Submitted unfold_more expand_more expand_less" at bounding box center [700, 166] width 79 height 11
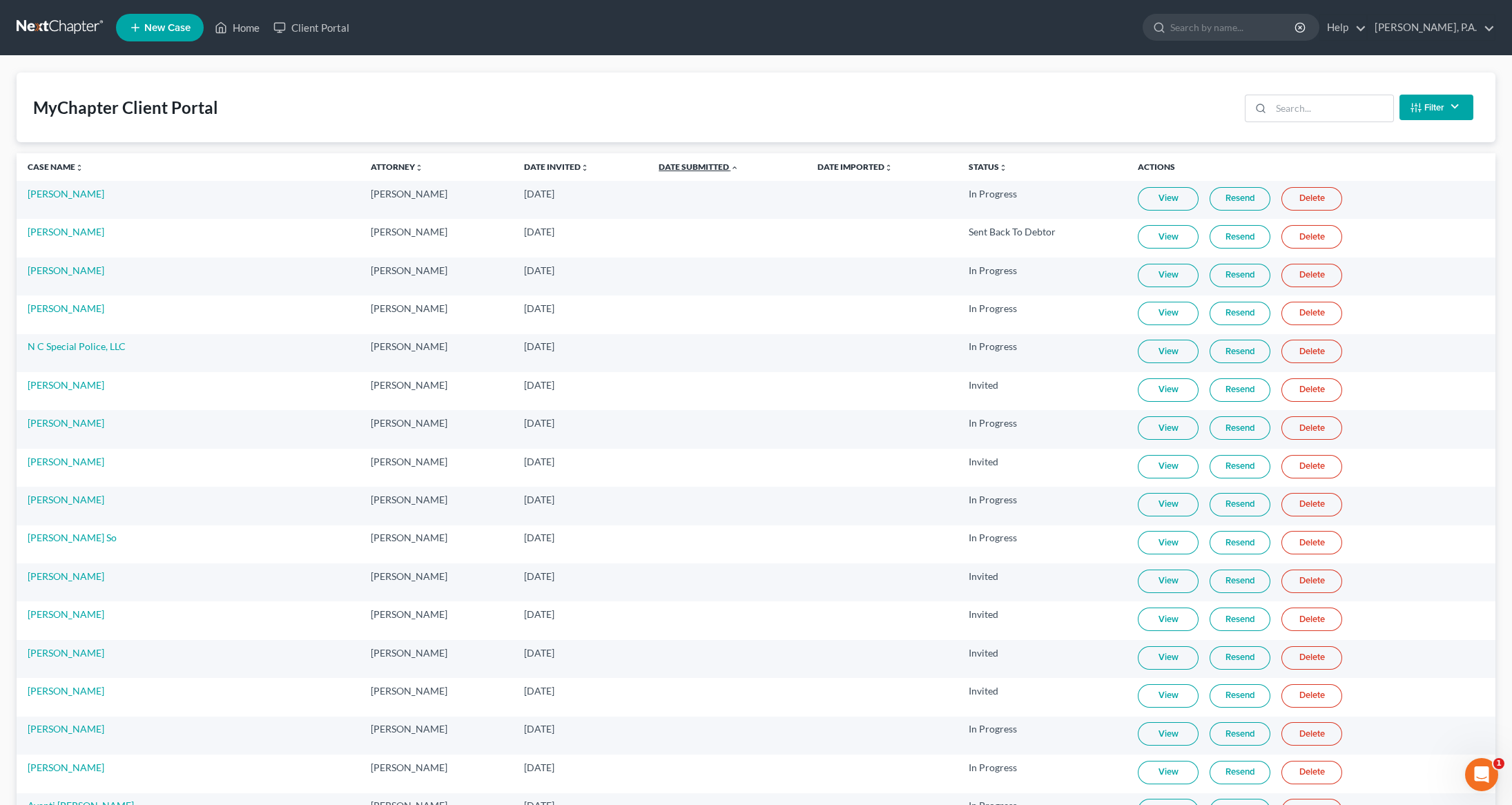
click at [659, 165] on link "Date Submitted unfold_more expand_more expand_less" at bounding box center [699, 166] width 80 height 11
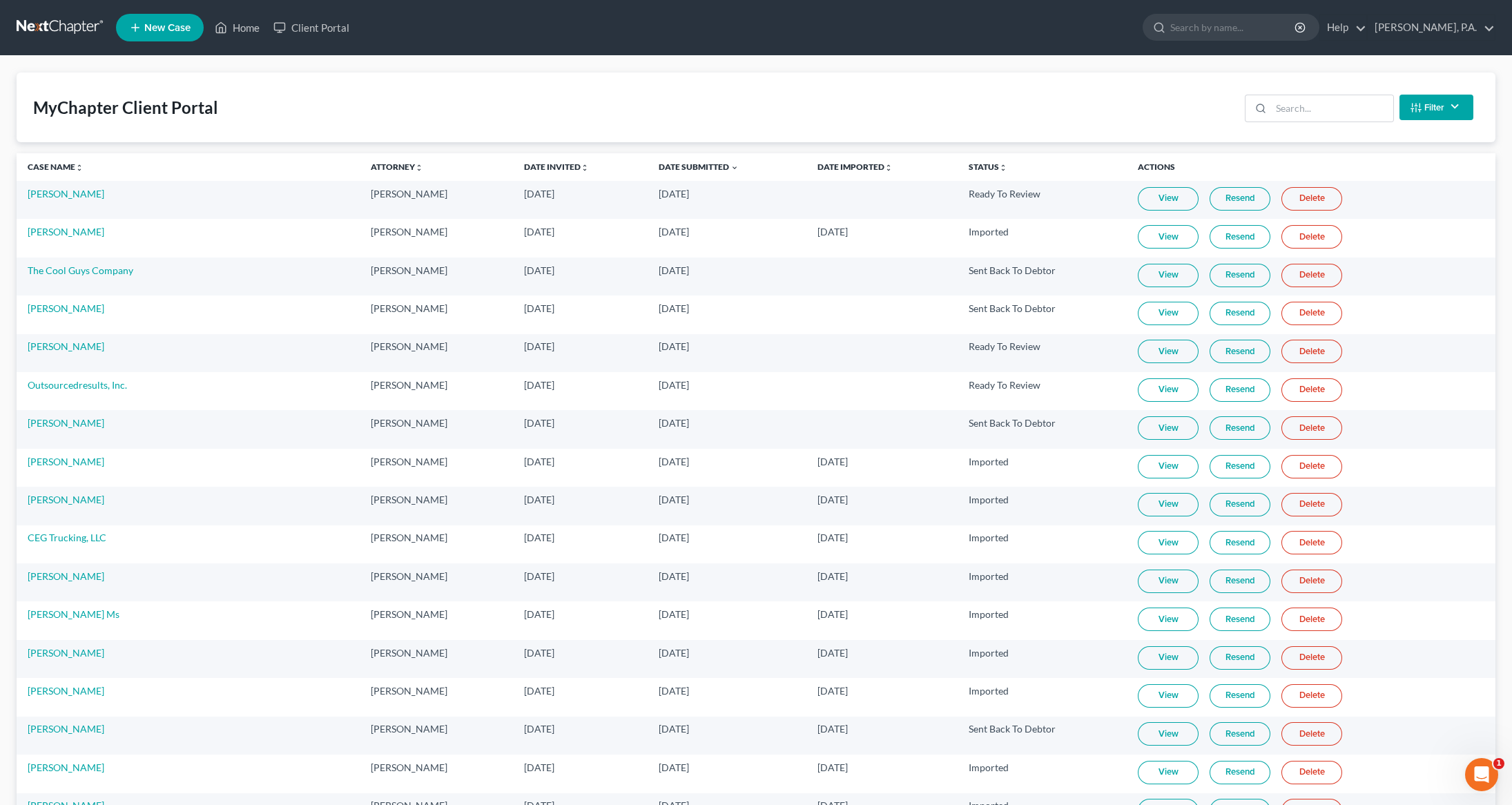
click at [1168, 740] on link "View" at bounding box center [1168, 733] width 61 height 24
